Goal: Use online tool/utility: Utilize a website feature to perform a specific function

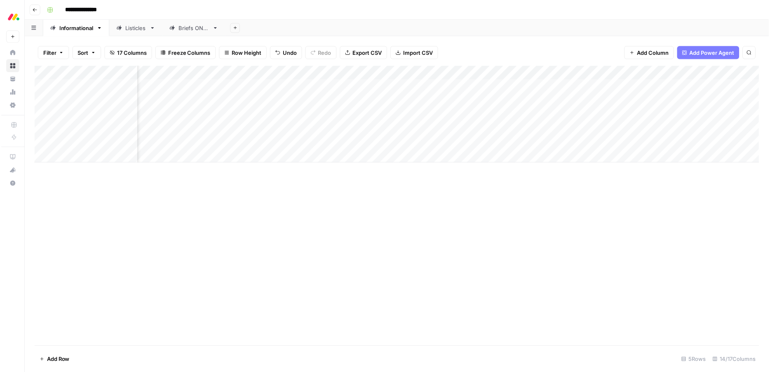
scroll to position [0, 177]
click at [638, 115] on div "Add Column" at bounding box center [396, 114] width 727 height 97
click at [639, 127] on div "Add Column" at bounding box center [396, 114] width 727 height 97
click at [638, 142] on div "Add Column" at bounding box center [396, 114] width 727 height 97
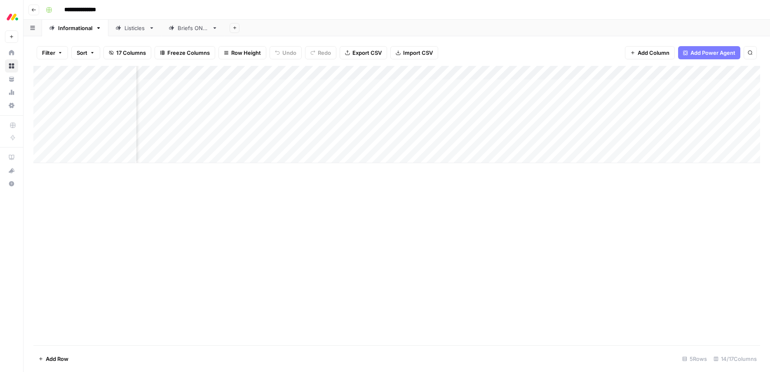
scroll to position [0, 0]
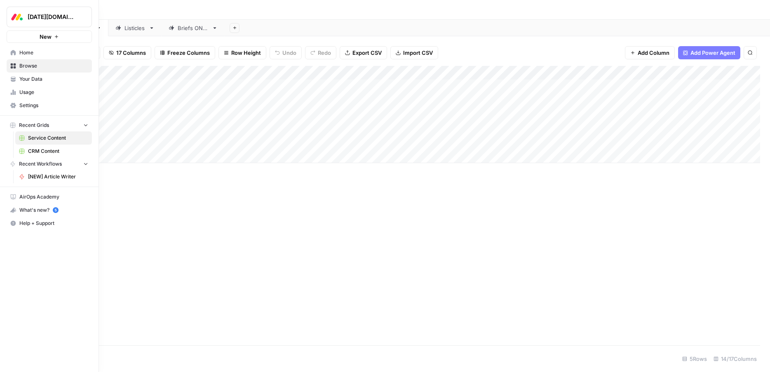
click at [23, 80] on span "Your Data" at bounding box center [53, 78] width 69 height 7
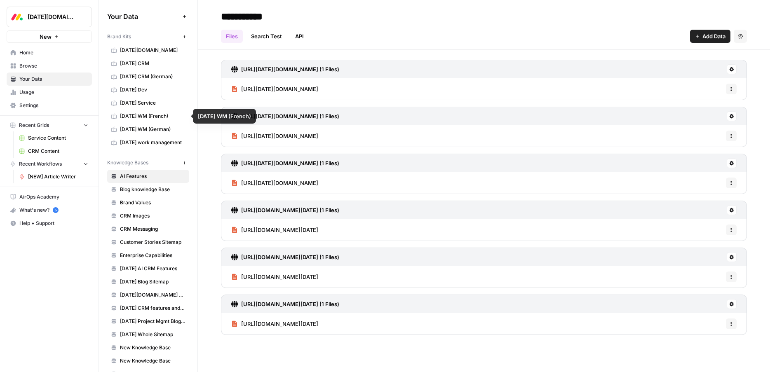
click at [136, 102] on span "monday Service" at bounding box center [153, 102] width 66 height 7
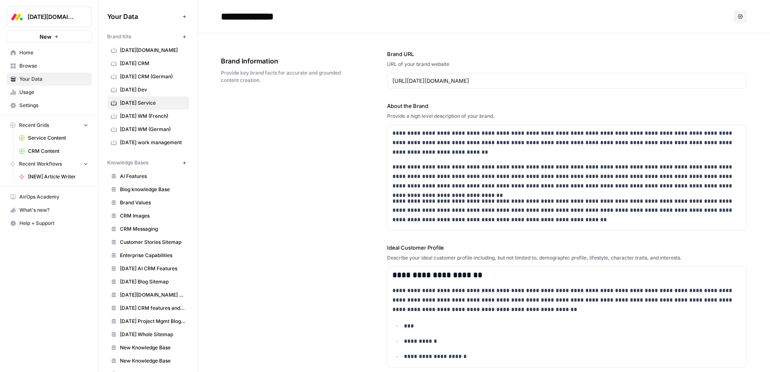
click at [31, 52] on span "Home" at bounding box center [53, 52] width 69 height 7
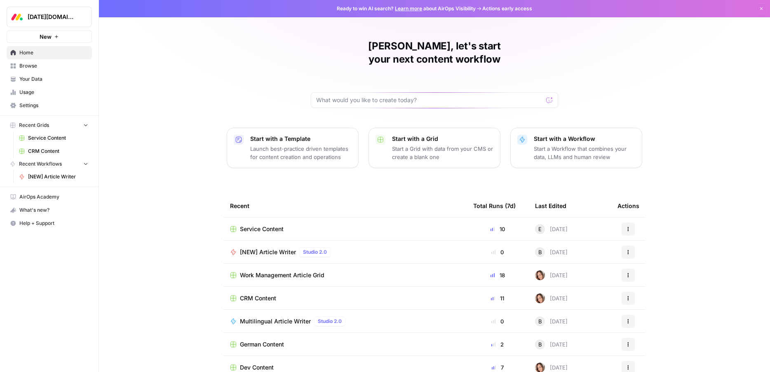
click at [254, 225] on span "Service Content" at bounding box center [262, 229] width 44 height 8
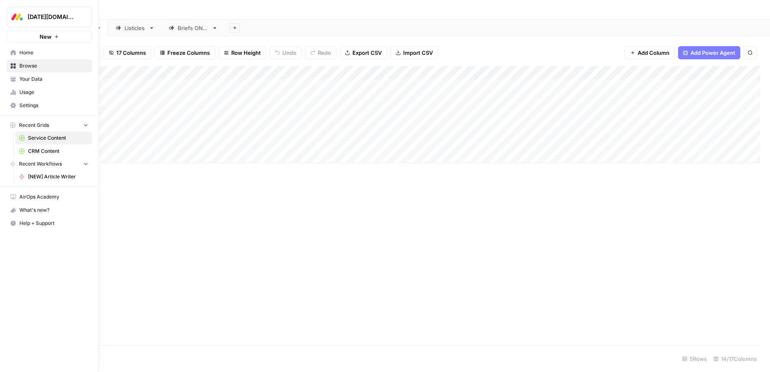
click at [26, 80] on span "Your Data" at bounding box center [53, 78] width 69 height 7
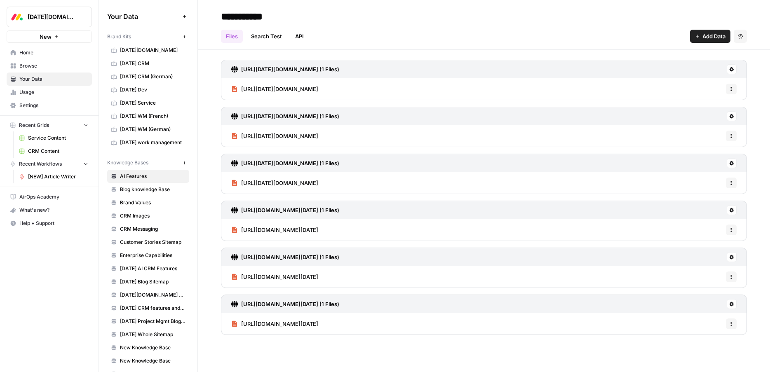
click at [28, 56] on span "Home" at bounding box center [53, 52] width 69 height 7
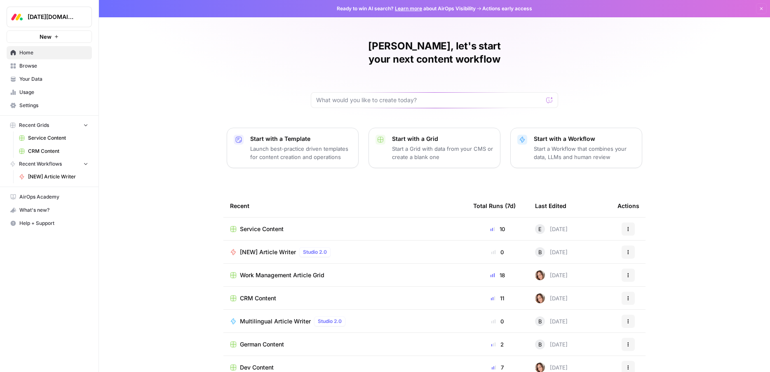
click at [27, 82] on span "Your Data" at bounding box center [53, 78] width 69 height 7
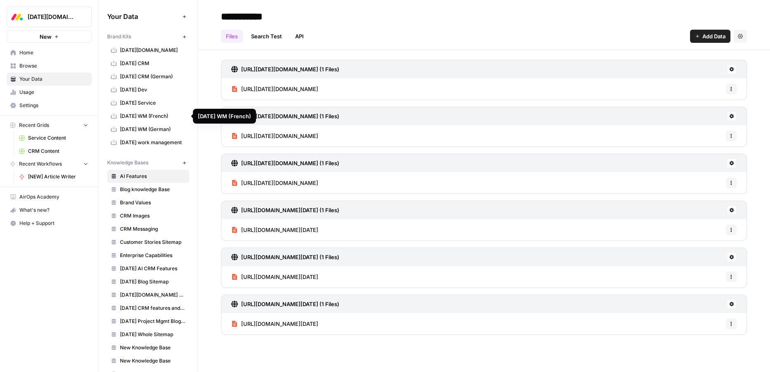
click at [138, 103] on span "monday Service" at bounding box center [153, 102] width 66 height 7
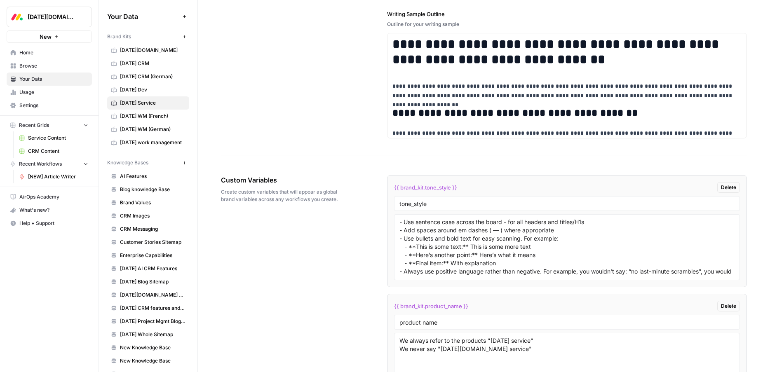
scroll to position [1405, 0]
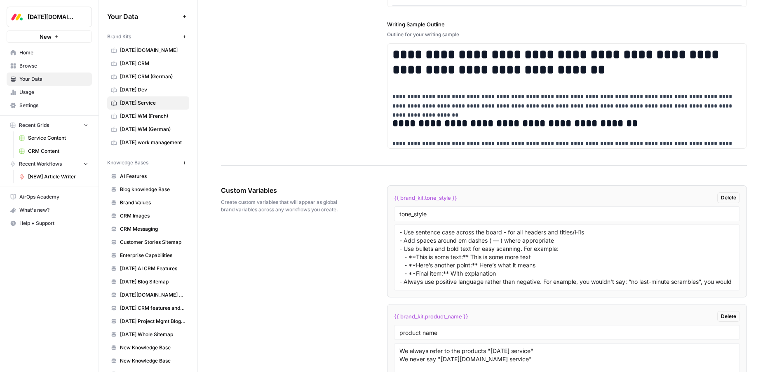
click at [30, 55] on span "Home" at bounding box center [53, 52] width 69 height 7
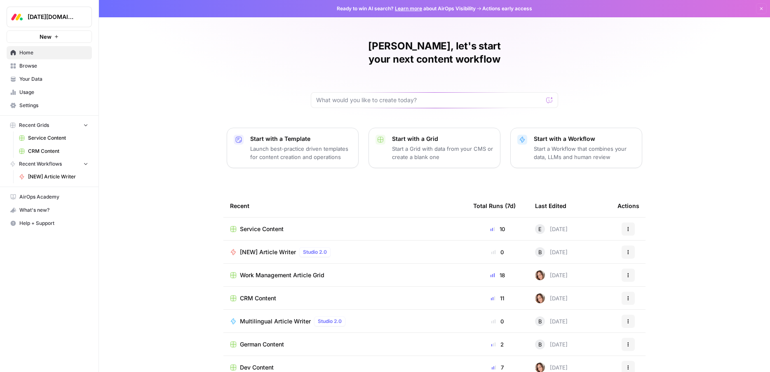
click at [271, 225] on span "Service Content" at bounding box center [262, 229] width 44 height 8
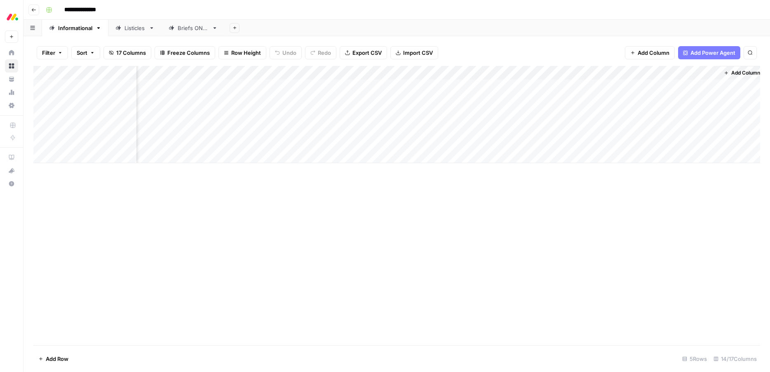
scroll to position [0, 387]
drag, startPoint x: 640, startPoint y: 72, endPoint x: 688, endPoint y: 72, distance: 48.6
click at [688, 72] on div "Add Column" at bounding box center [396, 114] width 727 height 97
drag, startPoint x: 689, startPoint y: 72, endPoint x: 626, endPoint y: 73, distance: 63.5
click at [626, 73] on div "Add Column" at bounding box center [396, 114] width 727 height 97
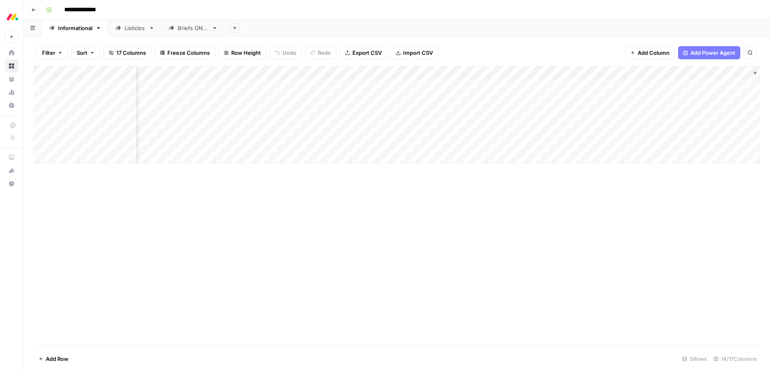
scroll to position [0, 339]
click at [521, 113] on div "Add Column" at bounding box center [396, 114] width 727 height 97
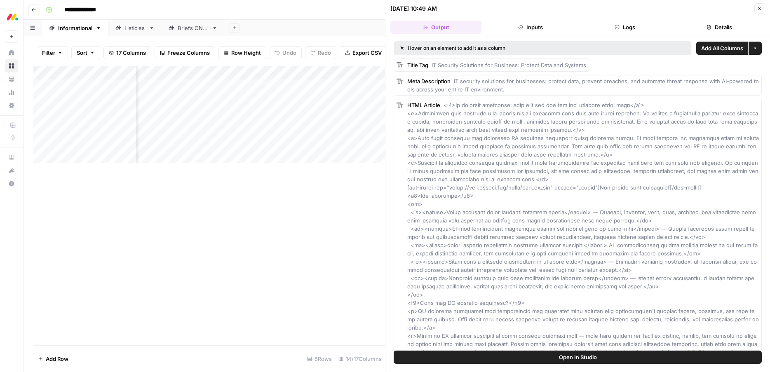
click at [759, 11] on button "Close" at bounding box center [759, 8] width 11 height 11
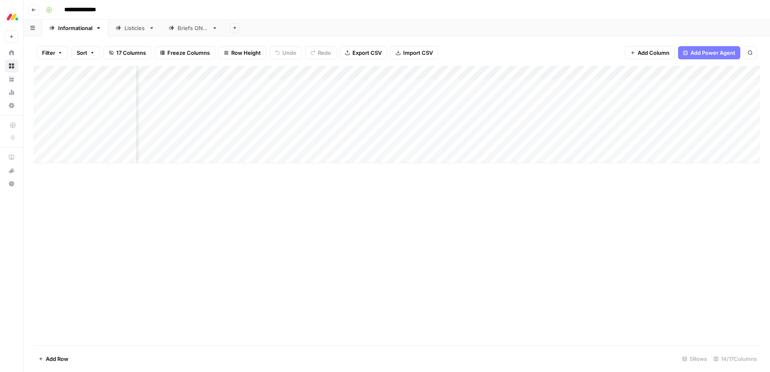
scroll to position [0, 322]
click at [476, 114] on div "Add Column" at bounding box center [396, 114] width 727 height 97
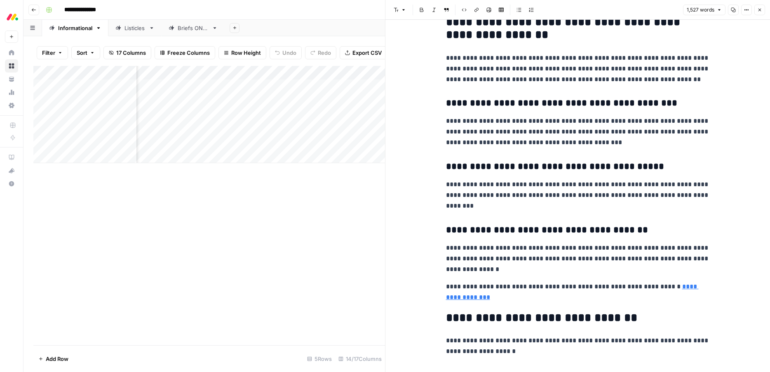
scroll to position [2185, 0]
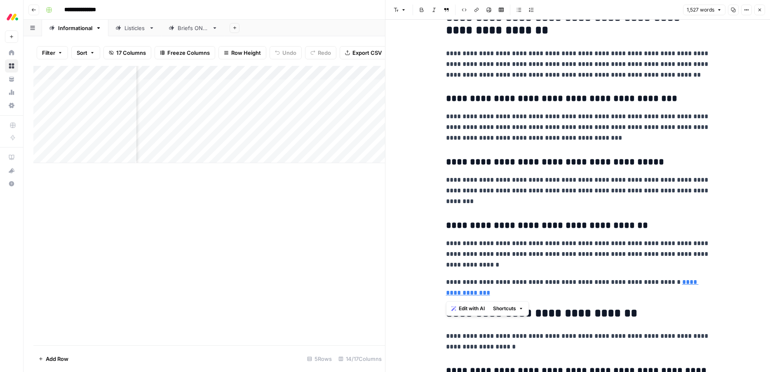
drag, startPoint x: 503, startPoint y: 290, endPoint x: 433, endPoint y: 103, distance: 199.7
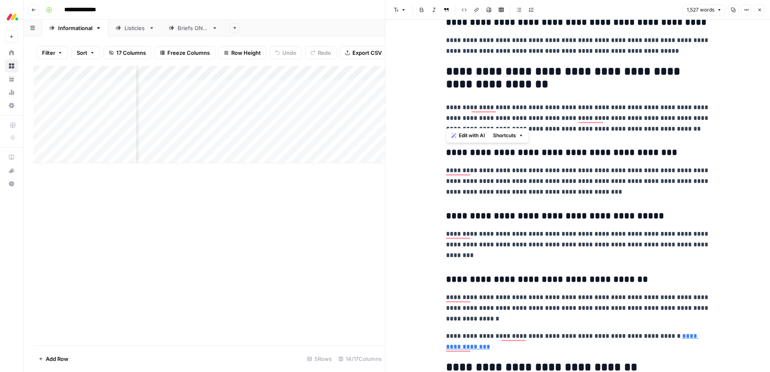
scroll to position [2131, 0]
click at [508, 345] on p "**********" at bounding box center [578, 341] width 264 height 21
drag, startPoint x: 501, startPoint y: 346, endPoint x: 447, endPoint y: 108, distance: 244.3
click at [479, 93] on span "Edit with AI" at bounding box center [472, 91] width 26 height 7
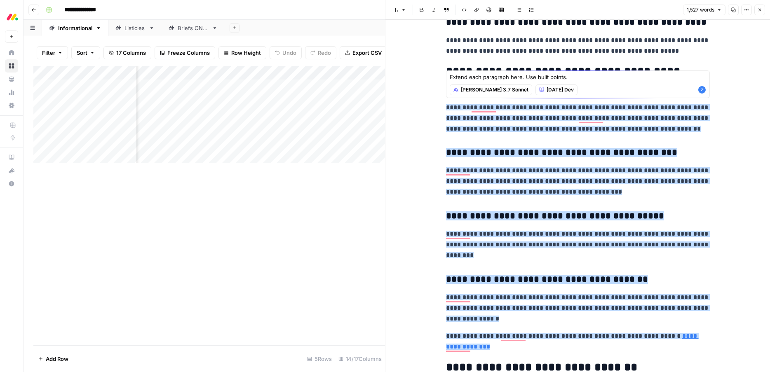
click at [541, 78] on textarea "Extend each paragraph here. Use bulit points." at bounding box center [578, 77] width 256 height 8
click at [565, 80] on textarea "Extend each paragraph here. Use bulit points." at bounding box center [578, 77] width 256 height 8
click at [543, 77] on textarea "Extend each paragraph here. Use bulit points." at bounding box center [578, 77] width 256 height 8
click at [548, 76] on textarea "Extend each paragraph here. Use bulit points." at bounding box center [578, 77] width 256 height 8
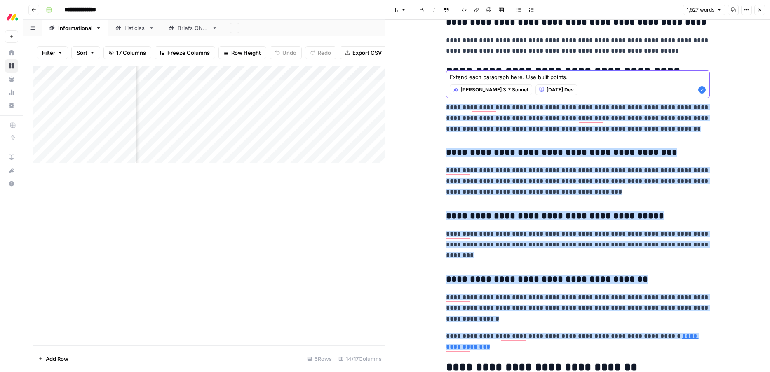
click at [545, 78] on textarea "Extend each paragraph here. Use bulit points." at bounding box center [578, 77] width 256 height 8
click at [541, 76] on textarea "Extend each paragraph here. Use bulet points." at bounding box center [578, 77] width 256 height 8
click at [540, 76] on textarea "Extend each paragraph here. Use bulet points." at bounding box center [578, 77] width 256 height 8
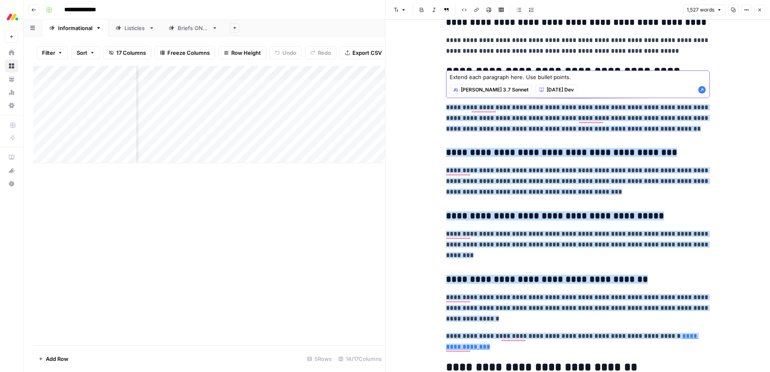
click at [591, 76] on textarea "Extend each paragraph here. Use bullet points." at bounding box center [578, 77] width 256 height 8
type textarea "Extend each paragraph here. Use bullet points."
click at [702, 90] on icon "button" at bounding box center [702, 90] width 8 height 8
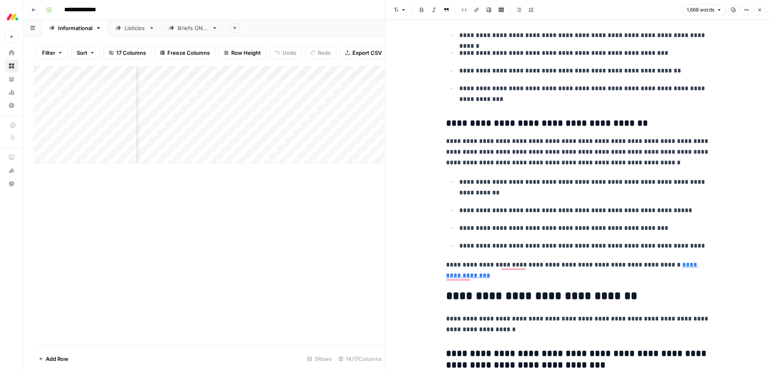
scroll to position [2492, 0]
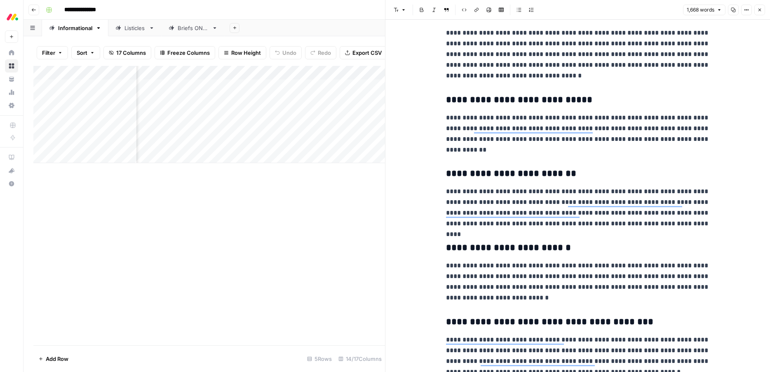
click at [89, 114] on div "Add Column" at bounding box center [209, 114] width 352 height 97
click at [90, 113] on div "Add Column" at bounding box center [209, 114] width 352 height 97
click at [92, 116] on textarea "**********" at bounding box center [128, 115] width 132 height 12
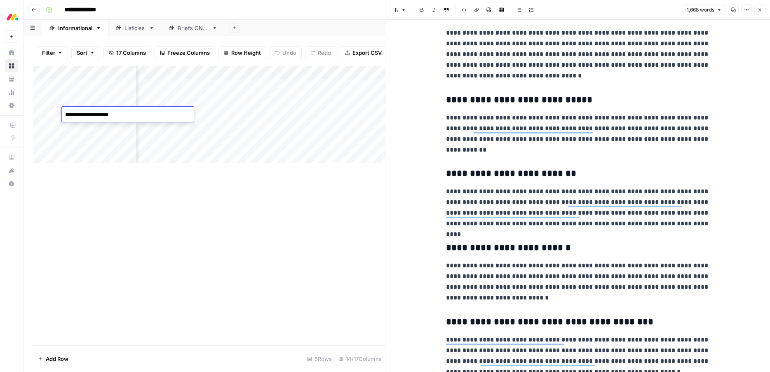
click at [92, 116] on textarea "**********" at bounding box center [128, 115] width 132 height 12
click at [157, 214] on div "Add Column" at bounding box center [209, 206] width 352 height 280
click at [504, 71] on p "**********" at bounding box center [578, 55] width 264 height 54
click at [512, 68] on p "**********" at bounding box center [578, 55] width 264 height 54
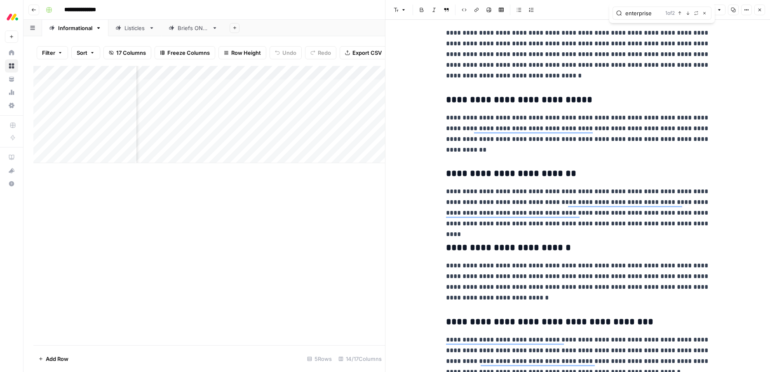
type input "enterprise"
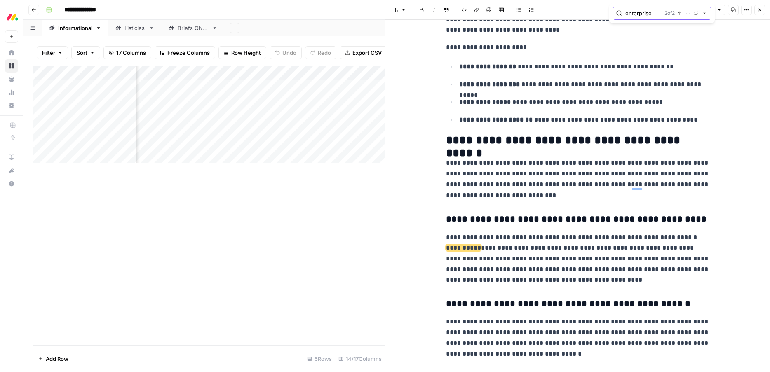
click at [705, 12] on icon "button" at bounding box center [704, 13] width 4 height 4
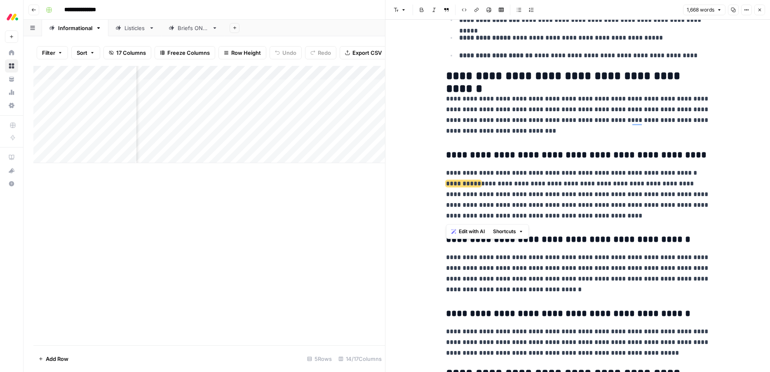
drag, startPoint x: 565, startPoint y: 216, endPoint x: 447, endPoint y: 157, distance: 132.0
click at [475, 234] on span "Edit with AI" at bounding box center [472, 231] width 26 height 7
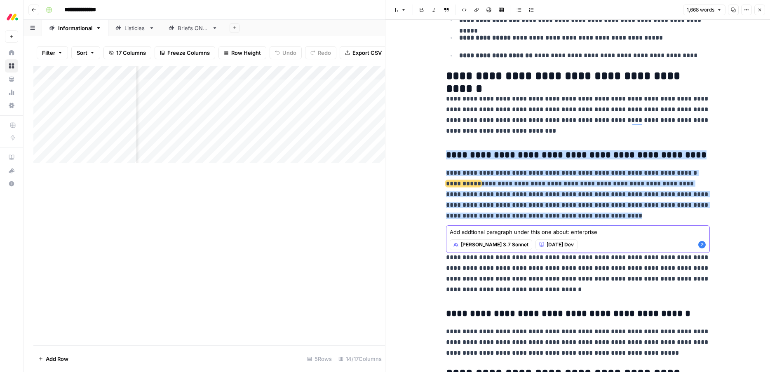
click at [578, 232] on textarea "Add addtional paragraph under this one about: enterprise" at bounding box center [578, 232] width 256 height 8
click at [571, 233] on textarea "Add addtional paragraph under this one about: enterprise" at bounding box center [578, 232] width 256 height 8
click at [569, 231] on textarea "Add addtional paragraph under this one about: enterprise" at bounding box center [578, 232] width 256 height 8
paste textarea "it security solutionsenterprise"
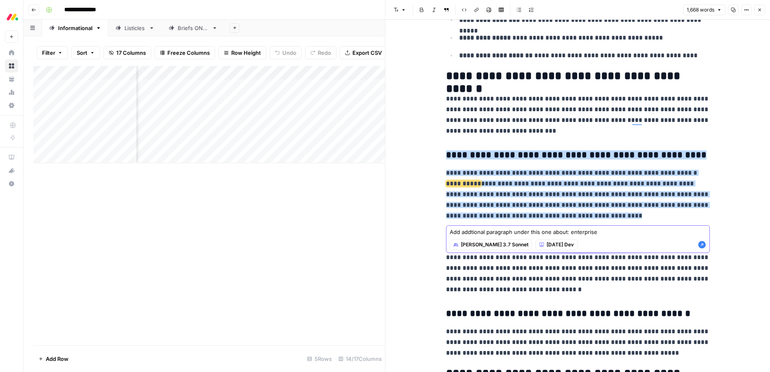
click at [601, 234] on textarea "Add addtional paragraph under this one about: enterprise" at bounding box center [578, 232] width 256 height 8
paste textarea "enterprise it security solutions"
drag, startPoint x: 593, startPoint y: 232, endPoint x: 571, endPoint y: 232, distance: 22.3
click at [571, 232] on textarea "Add addtional paragraph under this one about: enterprise enterprise it security…" at bounding box center [578, 232] width 256 height 8
click at [580, 233] on textarea "Add addtional paragraph under this one about: enterprise it security solutions" at bounding box center [578, 232] width 256 height 8
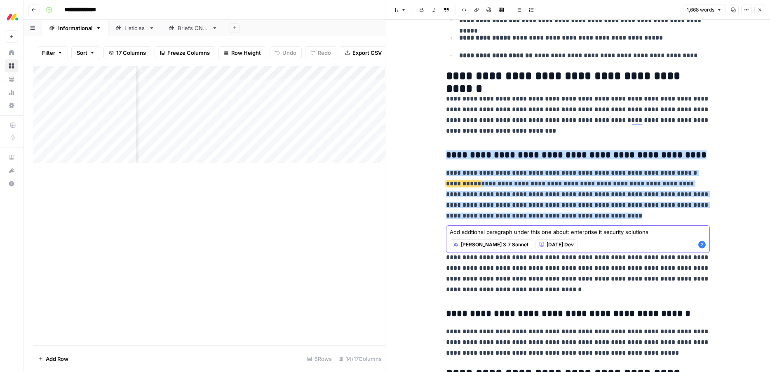
click at [580, 233] on textarea "Add addtional paragraph under this one about: enterprise it security solutions" at bounding box center [578, 232] width 256 height 8
click at [624, 231] on textarea "Add addtional paragraph under this one about: it security solutions" at bounding box center [578, 232] width 256 height 8
paste textarea "enterprise"
type textarea "Add additional paragraph under this one about: it security solutions for enterp…"
click at [702, 247] on icon "button" at bounding box center [701, 244] width 7 height 7
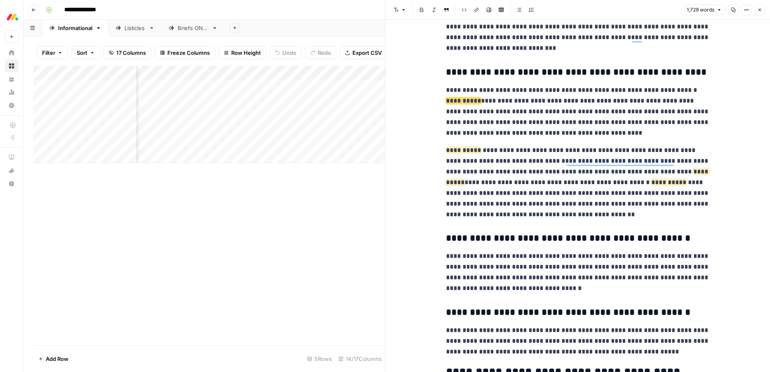
scroll to position [337, 0]
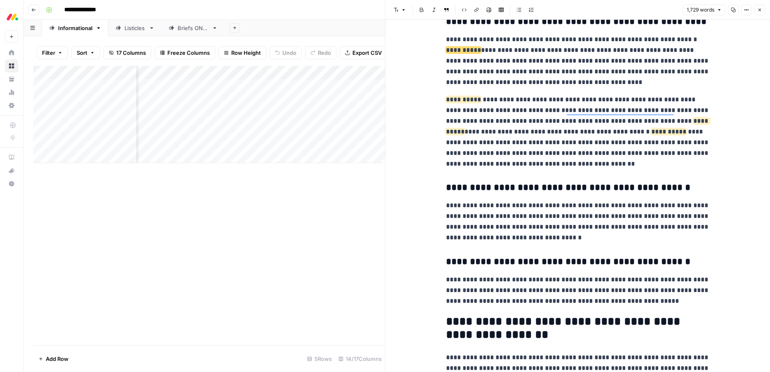
click at [566, 85] on p "**********" at bounding box center [578, 61] width 264 height 54
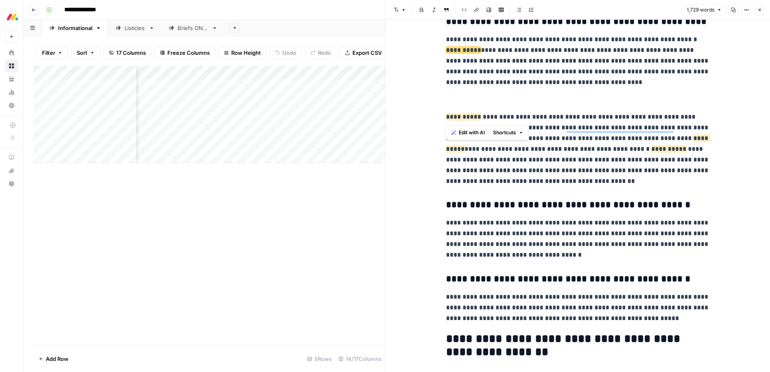
drag, startPoint x: 458, startPoint y: 99, endPoint x: 197, endPoint y: 21, distance: 272.7
click at [0, 0] on body "**********" at bounding box center [385, 186] width 770 height 372
click at [460, 99] on p "To enrich screen reader interactions, please activate Accessibility in Grammarl…" at bounding box center [578, 99] width 264 height 11
click at [458, 103] on p "To enrich screen reader interactions, please activate Accessibility in Grammarl…" at bounding box center [578, 99] width 264 height 11
click at [454, 98] on p "To enrich screen reader interactions, please activate Accessibility in Grammarl…" at bounding box center [578, 99] width 264 height 11
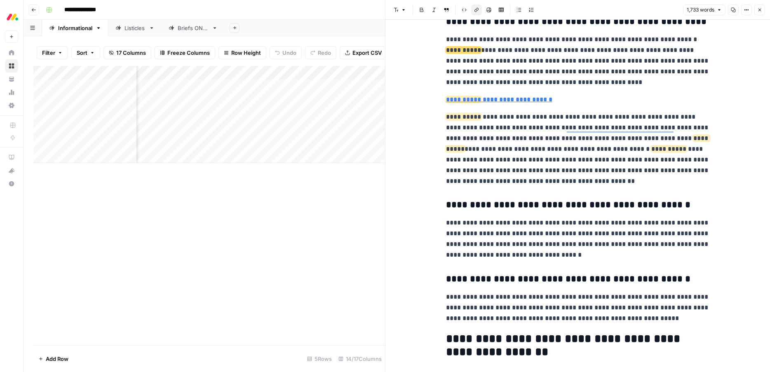
click at [509, 101] on link "**********" at bounding box center [499, 99] width 106 height 6
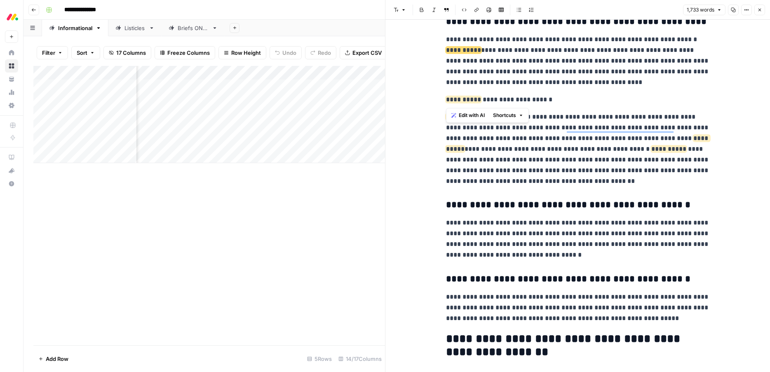
drag, startPoint x: 449, startPoint y: 103, endPoint x: 445, endPoint y: 102, distance: 4.3
click at [446, 102] on p "**********" at bounding box center [578, 99] width 264 height 11
click at [465, 101] on span "**********" at bounding box center [463, 99] width 35 height 6
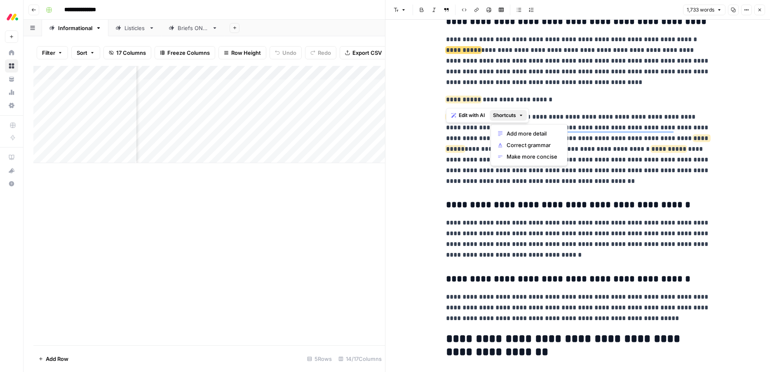
click at [521, 117] on icon "button" at bounding box center [521, 115] width 5 height 5
click at [544, 100] on p "**********" at bounding box center [578, 99] width 264 height 11
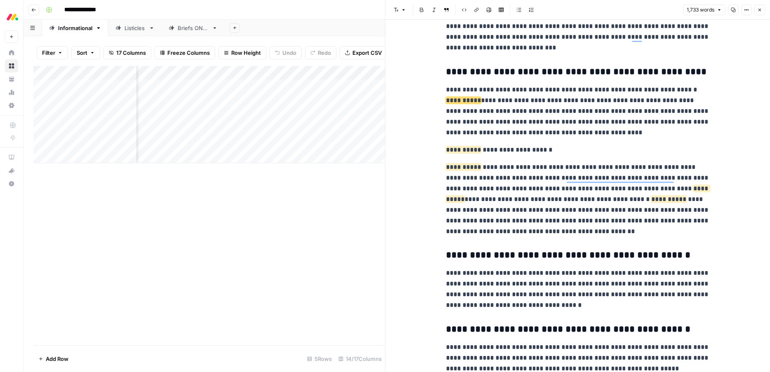
scroll to position [322, 0]
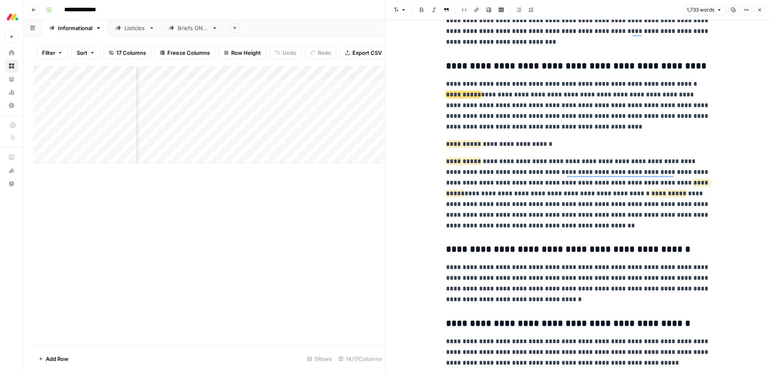
click at [488, 144] on p "**********" at bounding box center [578, 144] width 264 height 11
click at [404, 12] on icon "button" at bounding box center [403, 9] width 5 height 5
click at [412, 68] on span "heading 3" at bounding box center [426, 66] width 40 height 8
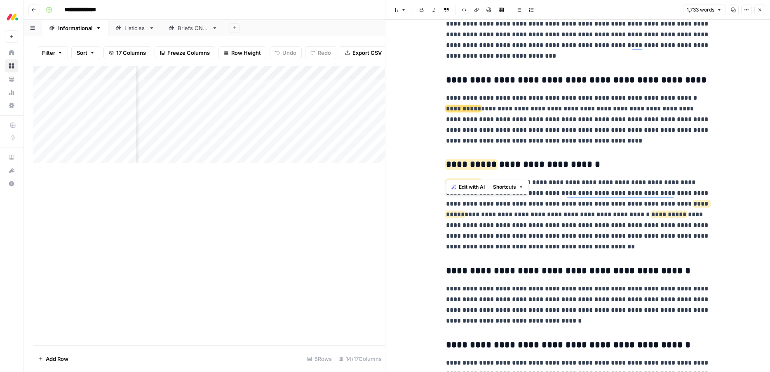
scroll to position [301, 0]
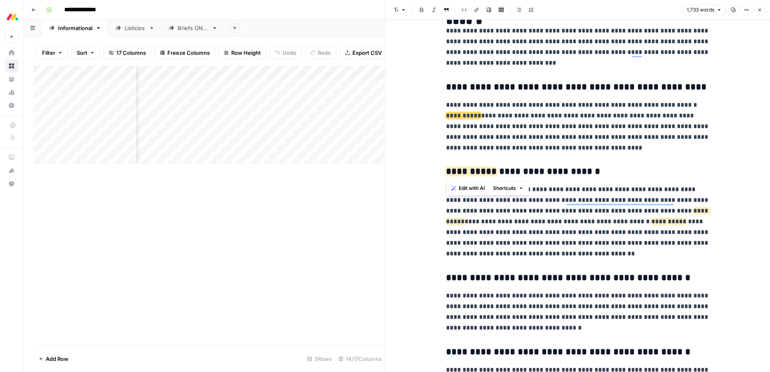
click at [515, 87] on h3 "**********" at bounding box center [578, 88] width 264 height 12
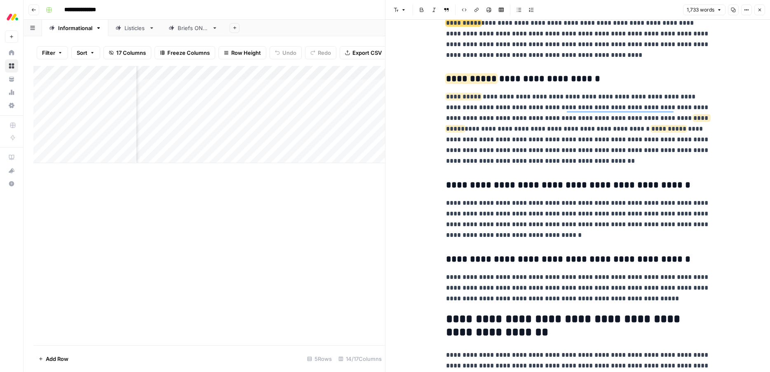
scroll to position [394, 0]
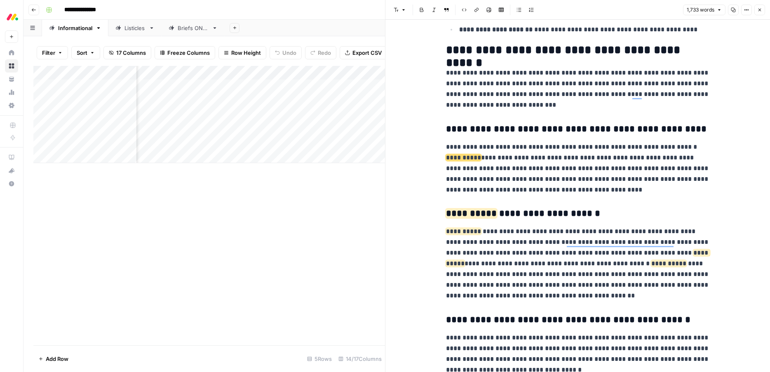
drag, startPoint x: 522, startPoint y: 56, endPoint x: 524, endPoint y: 52, distance: 4.2
click at [523, 55] on h2 "**********" at bounding box center [578, 50] width 264 height 13
click at [524, 51] on h2 "**********" at bounding box center [578, 50] width 264 height 13
click at [519, 51] on h2 "**********" at bounding box center [578, 50] width 264 height 13
click at [395, 9] on icon "button" at bounding box center [396, 10] width 5 height 4
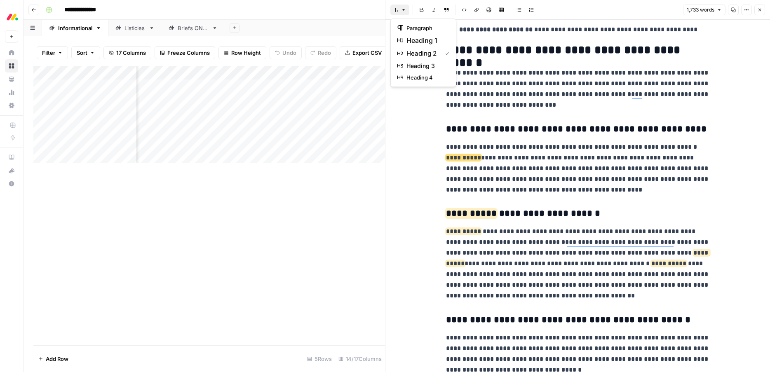
click at [531, 92] on p "**********" at bounding box center [578, 89] width 264 height 43
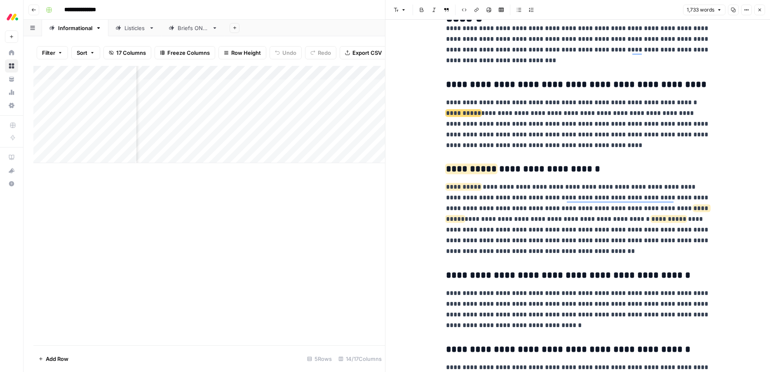
click at [548, 99] on p "**********" at bounding box center [578, 124] width 264 height 54
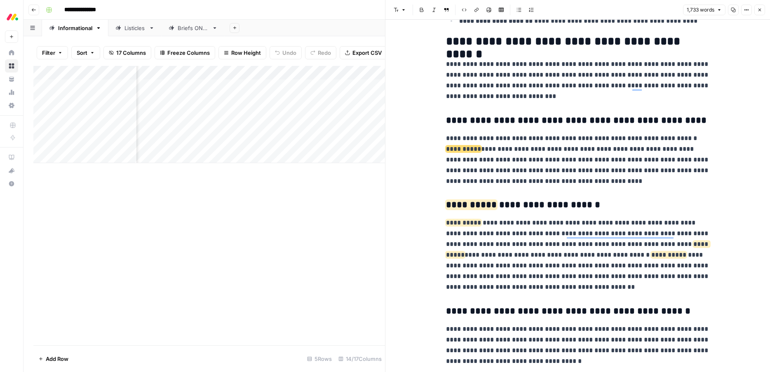
click at [490, 207] on h3 "**********" at bounding box center [578, 206] width 264 height 12
click at [492, 206] on h3 "**********" at bounding box center [578, 206] width 264 height 12
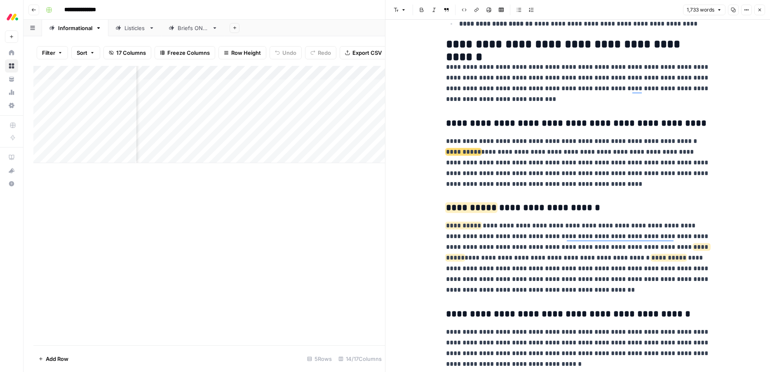
click at [521, 240] on p "**********" at bounding box center [578, 258] width 264 height 75
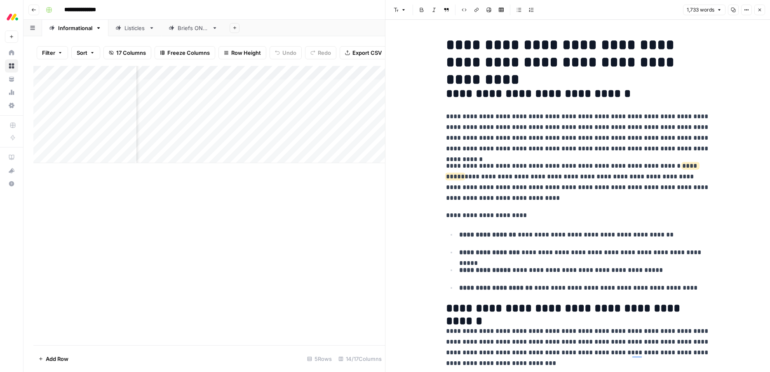
click at [762, 9] on button "Close" at bounding box center [759, 10] width 11 height 11
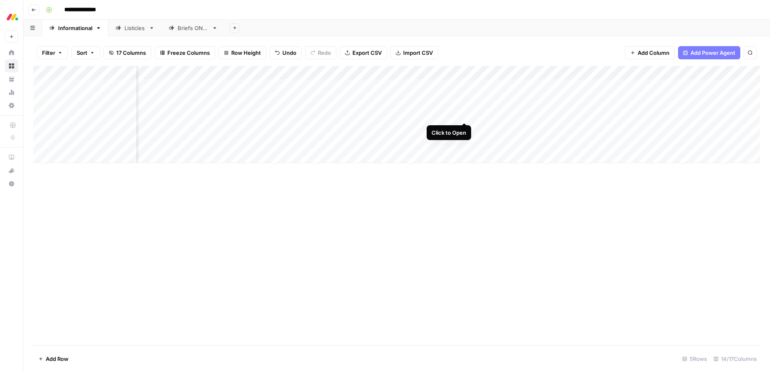
click at [464, 113] on div "Add Column" at bounding box center [396, 114] width 727 height 97
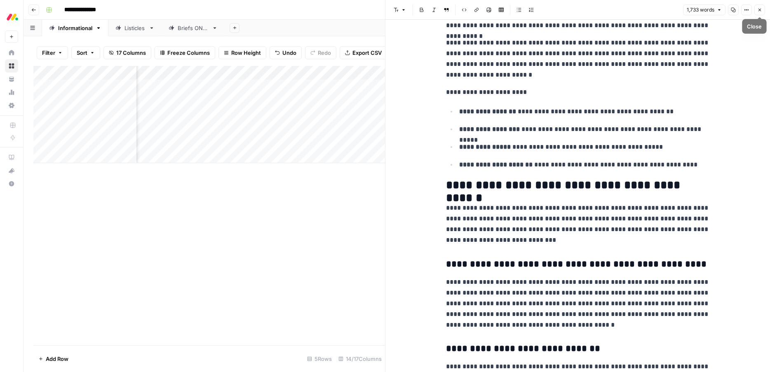
click at [762, 10] on span "Close" at bounding box center [762, 10] width 0 height 0
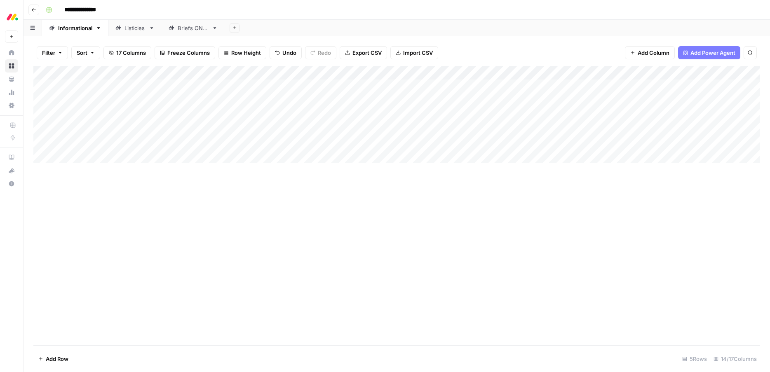
click at [158, 82] on div "Add Column" at bounding box center [396, 114] width 727 height 97
click at [160, 85] on div "Add Column" at bounding box center [396, 114] width 727 height 97
click at [178, 219] on div "Add Column" at bounding box center [396, 206] width 727 height 280
click at [474, 202] on div "Add Column" at bounding box center [396, 206] width 727 height 280
click at [624, 114] on div "Add Column" at bounding box center [396, 114] width 727 height 97
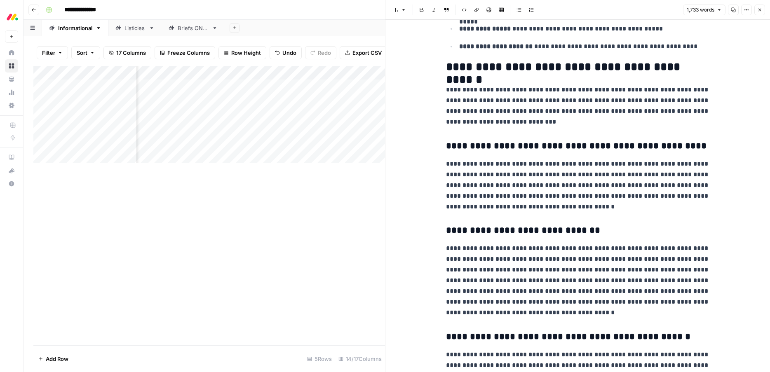
click at [758, 9] on icon "button" at bounding box center [759, 9] width 5 height 5
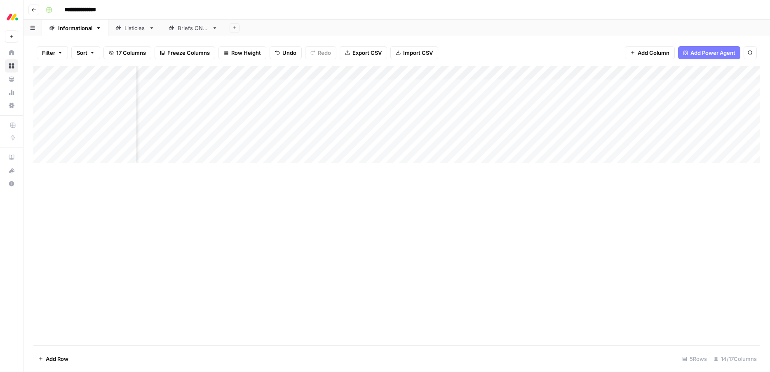
drag, startPoint x: 586, startPoint y: 211, endPoint x: 559, endPoint y: 195, distance: 31.5
click at [586, 211] on div "Add Column" at bounding box center [396, 206] width 727 height 280
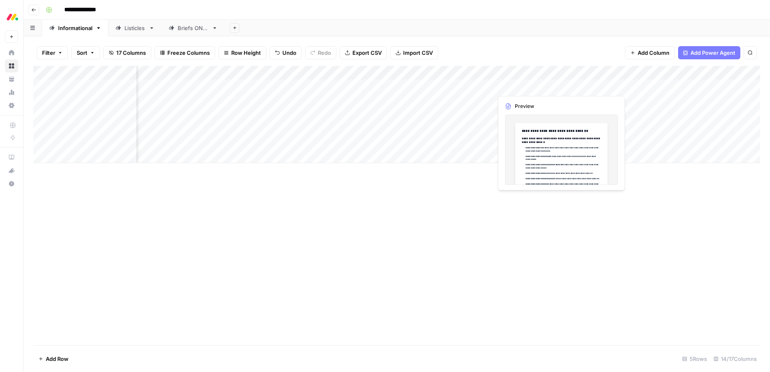
scroll to position [0, 162]
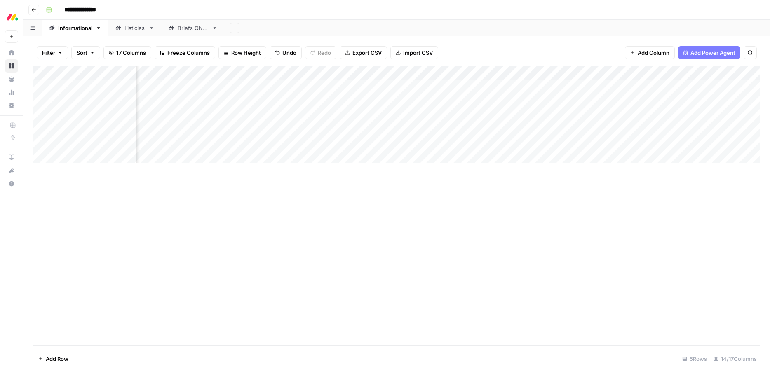
click at [486, 225] on div "Add Column" at bounding box center [396, 206] width 727 height 280
